Goal: Navigation & Orientation: Find specific page/section

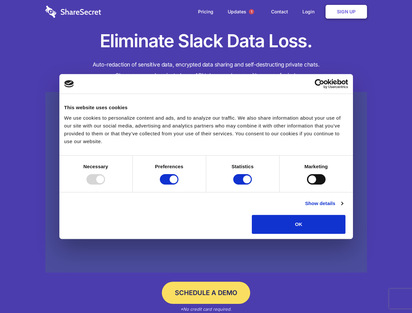
click at [105, 185] on div at bounding box center [95, 179] width 19 height 10
click at [178, 185] on input "Preferences" at bounding box center [169, 179] width 19 height 10
checkbox input "false"
click at [243, 185] on input "Statistics" at bounding box center [242, 179] width 19 height 10
checkbox input "false"
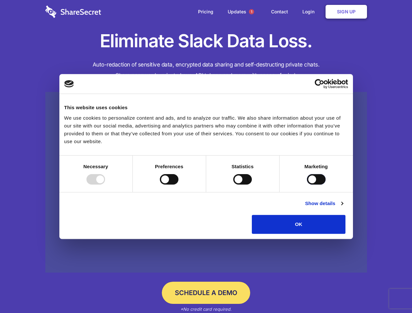
click at [307, 185] on input "Marketing" at bounding box center [316, 179] width 19 height 10
checkbox input "true"
click at [343, 207] on link "Show details" at bounding box center [324, 204] width 38 height 8
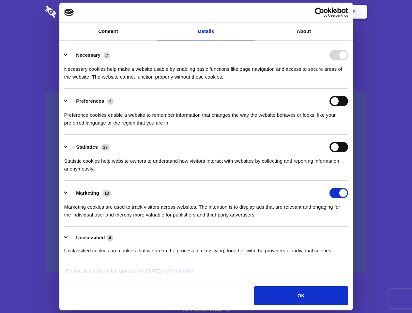
click at [348, 89] on li "Necessary 7 Necessary cookies help make a website usable by enabling basic func…" at bounding box center [206, 66] width 284 height 46
click at [251, 12] on span "1" at bounding box center [251, 11] width 5 height 5
